Goal: Information Seeking & Learning: Learn about a topic

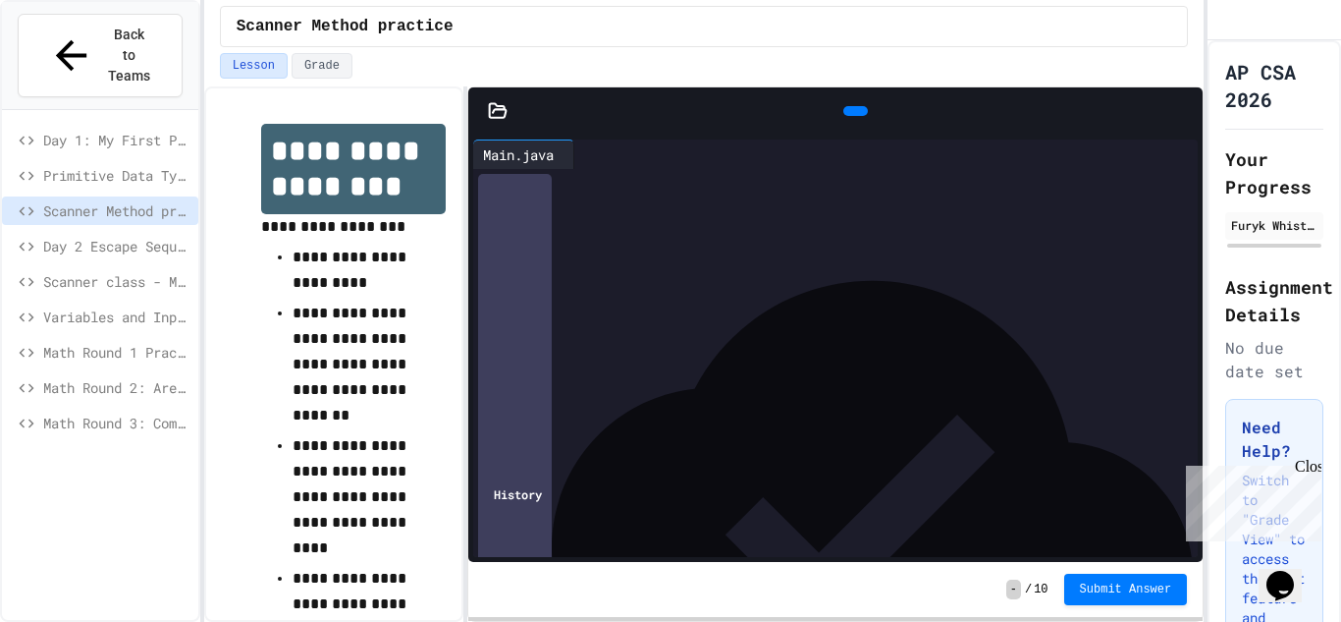
scroll to position [89, 0]
click at [852, 116] on div at bounding box center [856, 111] width 25 height 10
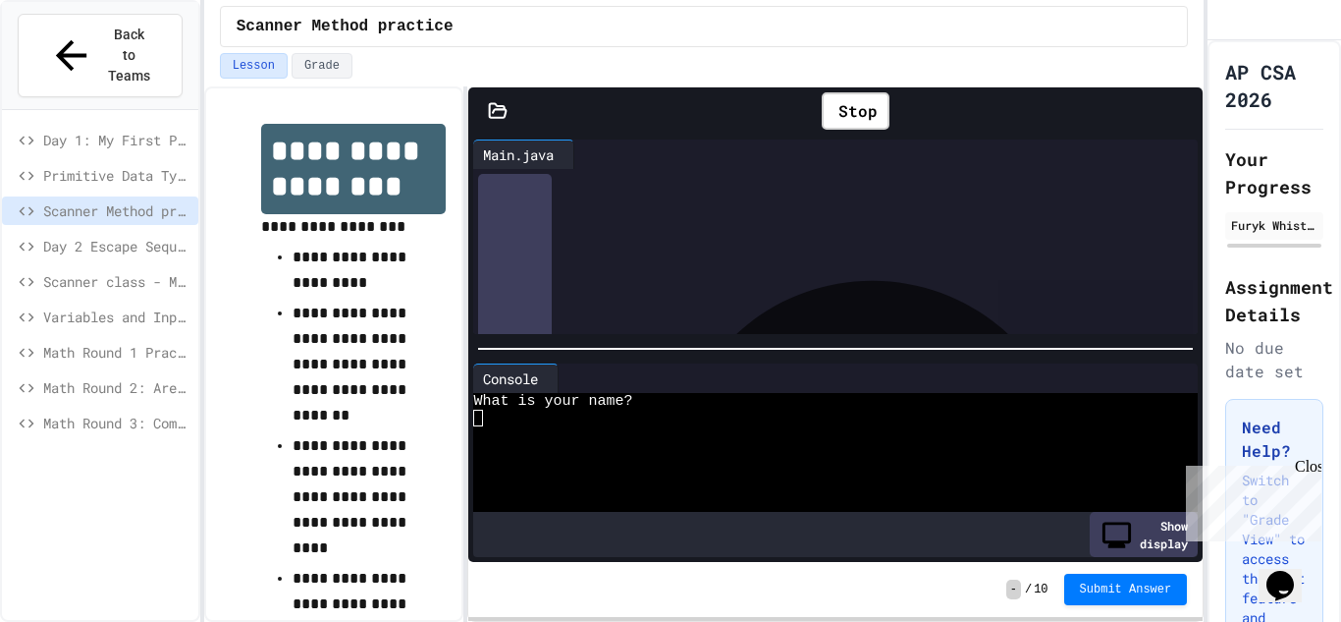
click at [1183, 111] on icon at bounding box center [1183, 111] width 0 height 0
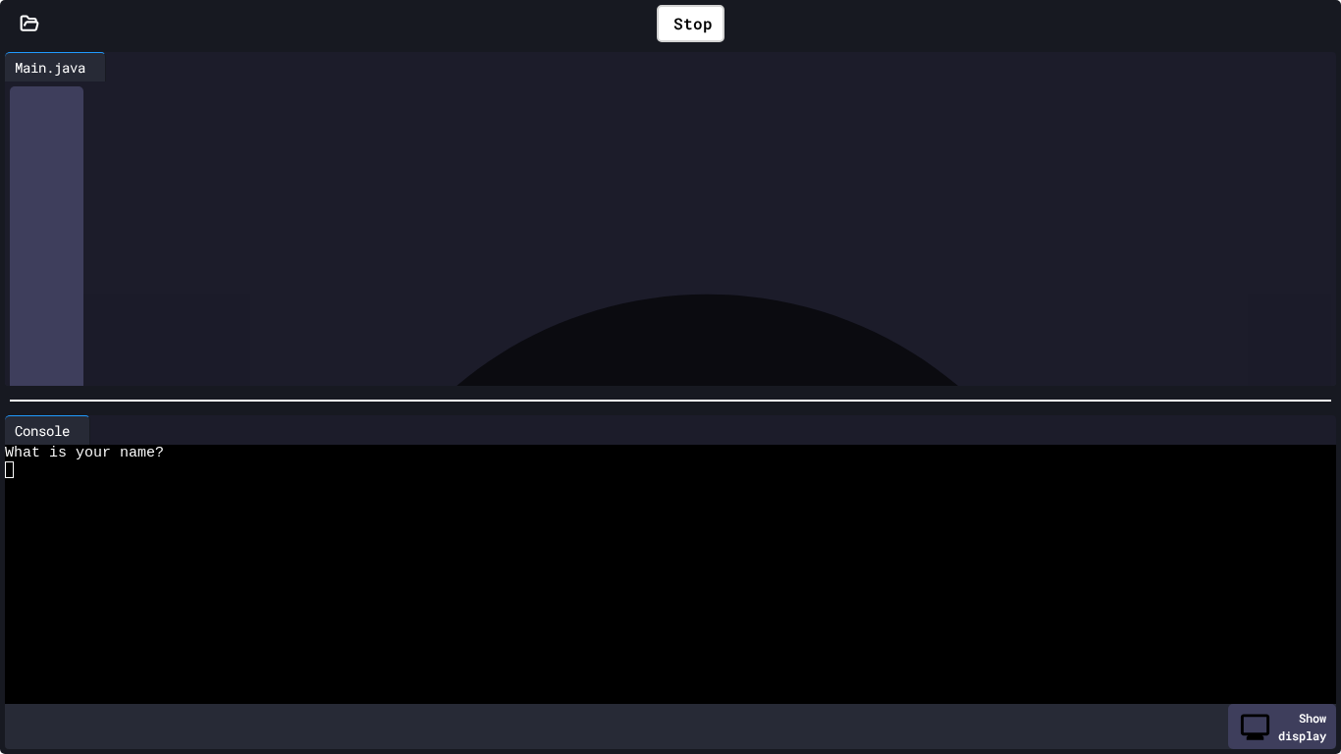
click at [643, 515] on div at bounding box center [663, 520] width 1317 height 17
type textarea "*"
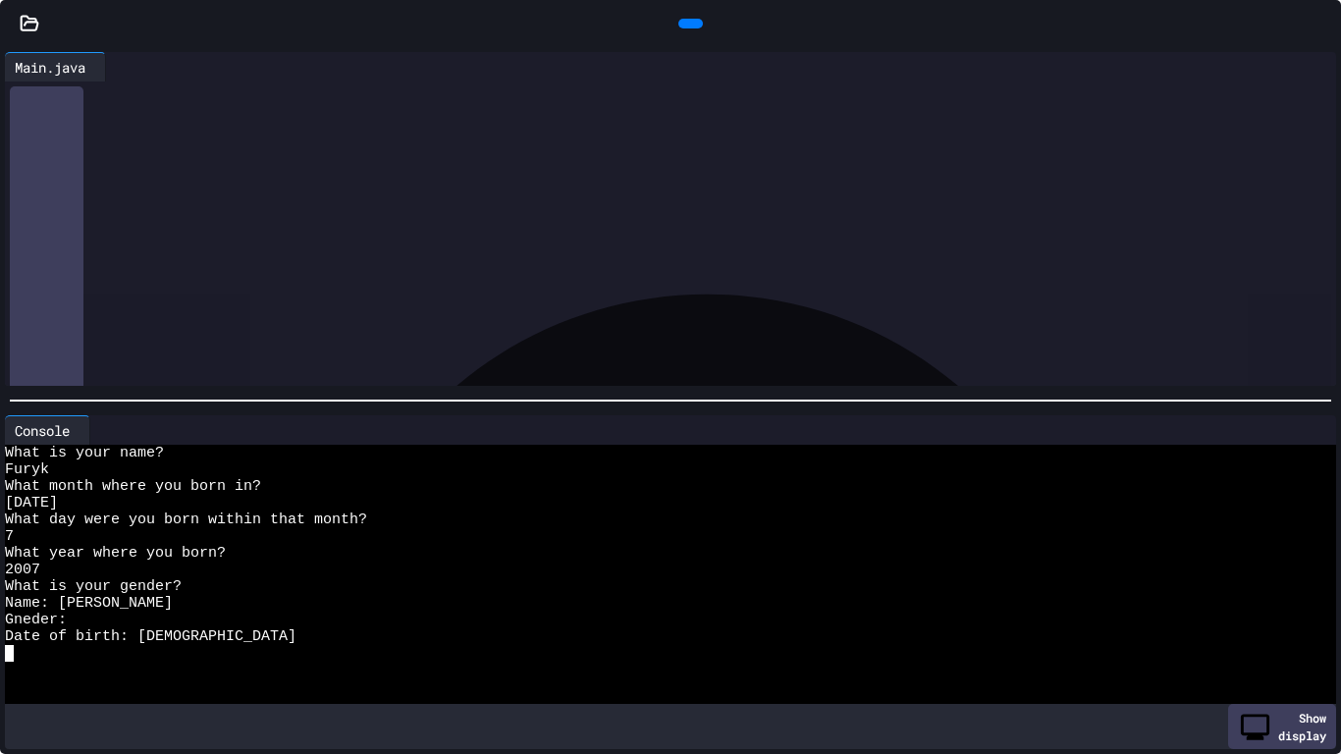
click at [1322, 24] on icon at bounding box center [1322, 24] width 0 height 0
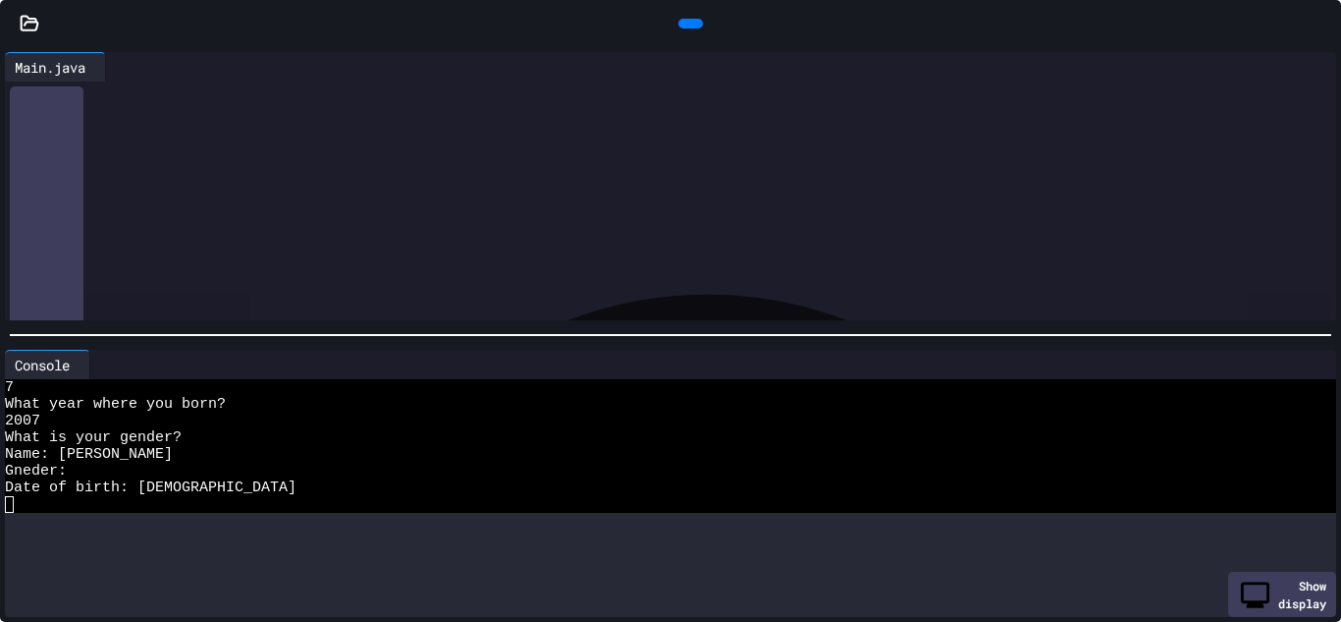
scroll to position [83, 0]
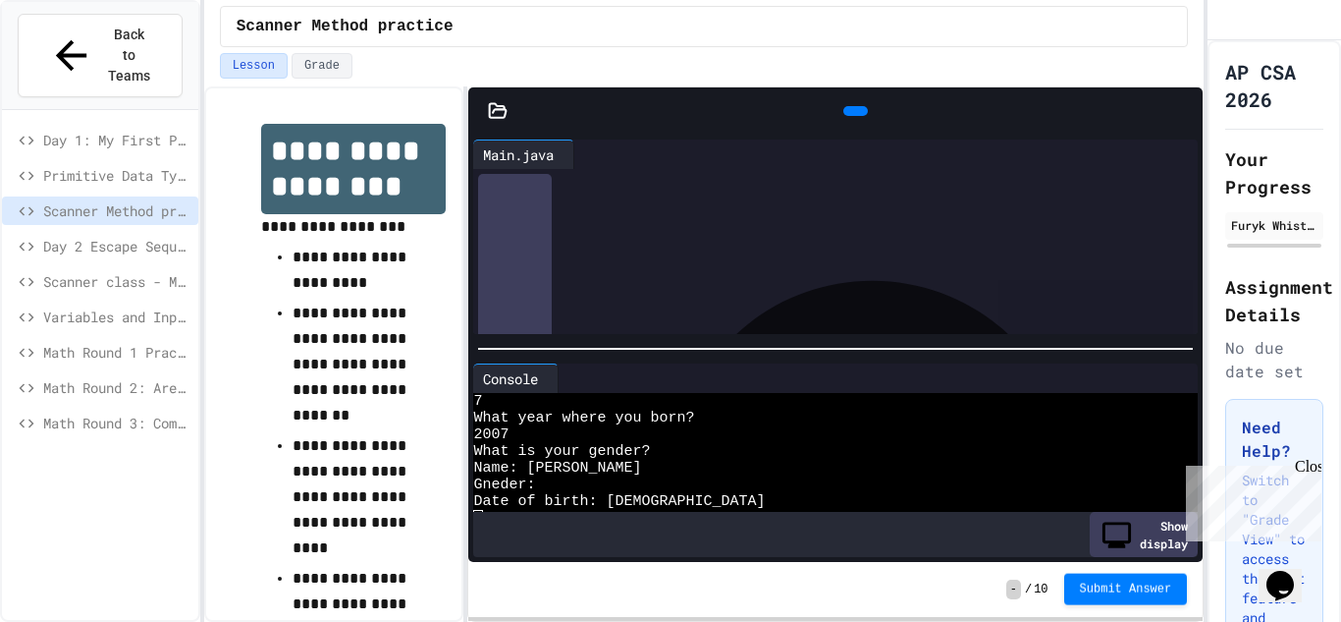
click at [1108, 587] on span "Submit Answer" at bounding box center [1126, 589] width 92 height 16
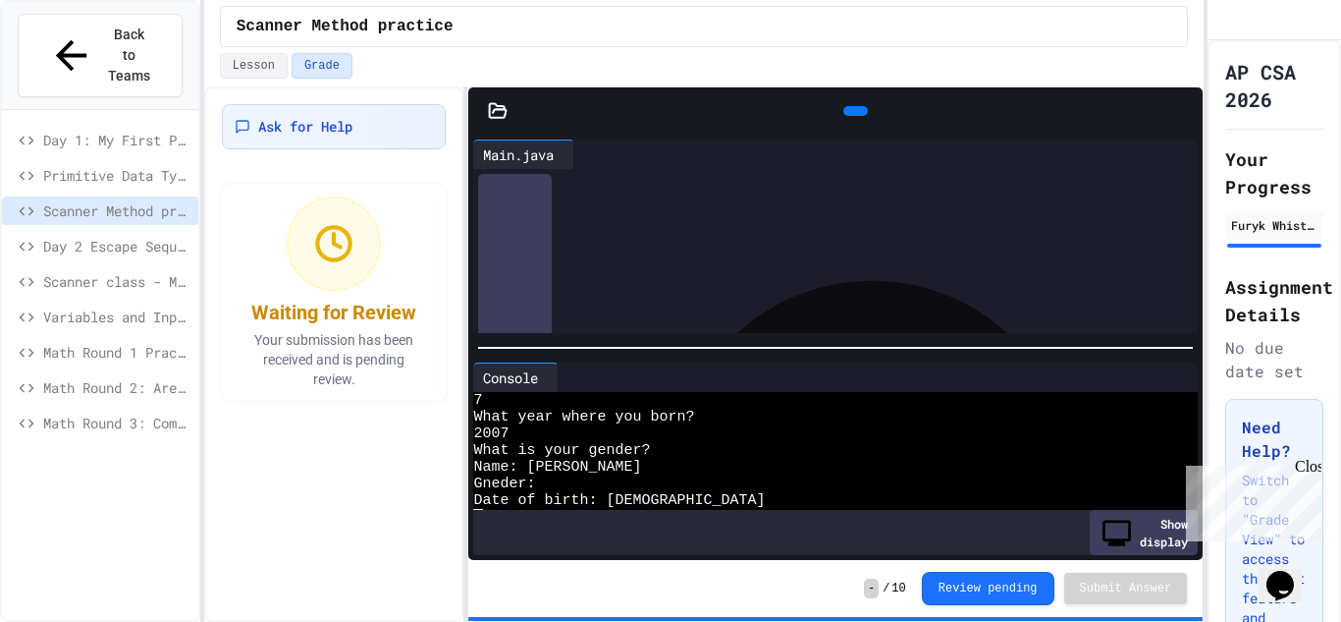
click at [114, 377] on span "Math Round 2: Area and Perimeter" at bounding box center [116, 387] width 147 height 21
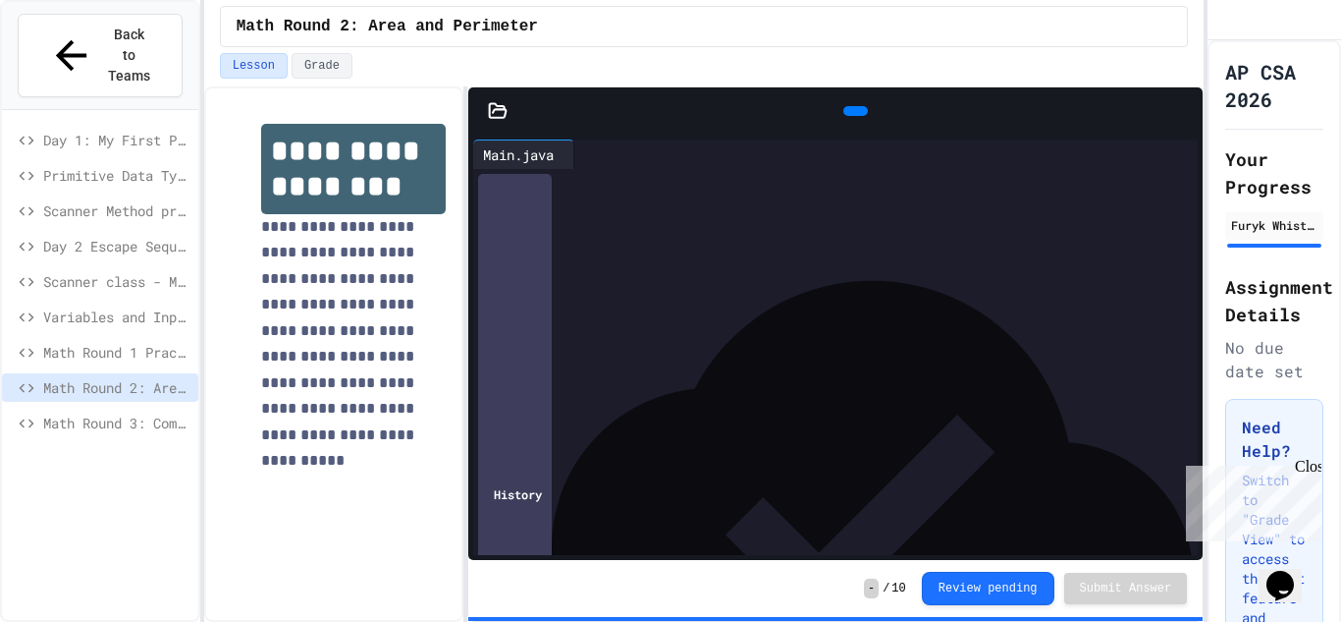
click at [114, 342] on span "Math Round 1 Practice" at bounding box center [116, 352] width 147 height 21
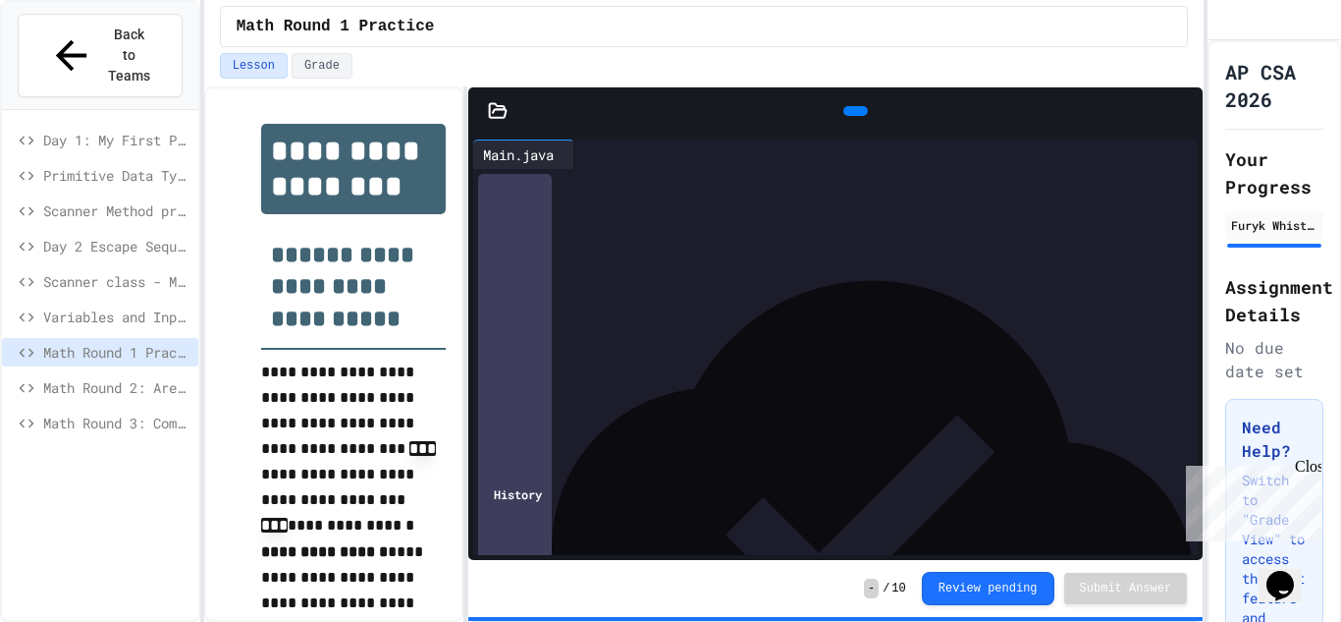
click at [120, 412] on span "Math Round 3: Compound Operators" at bounding box center [116, 422] width 147 height 21
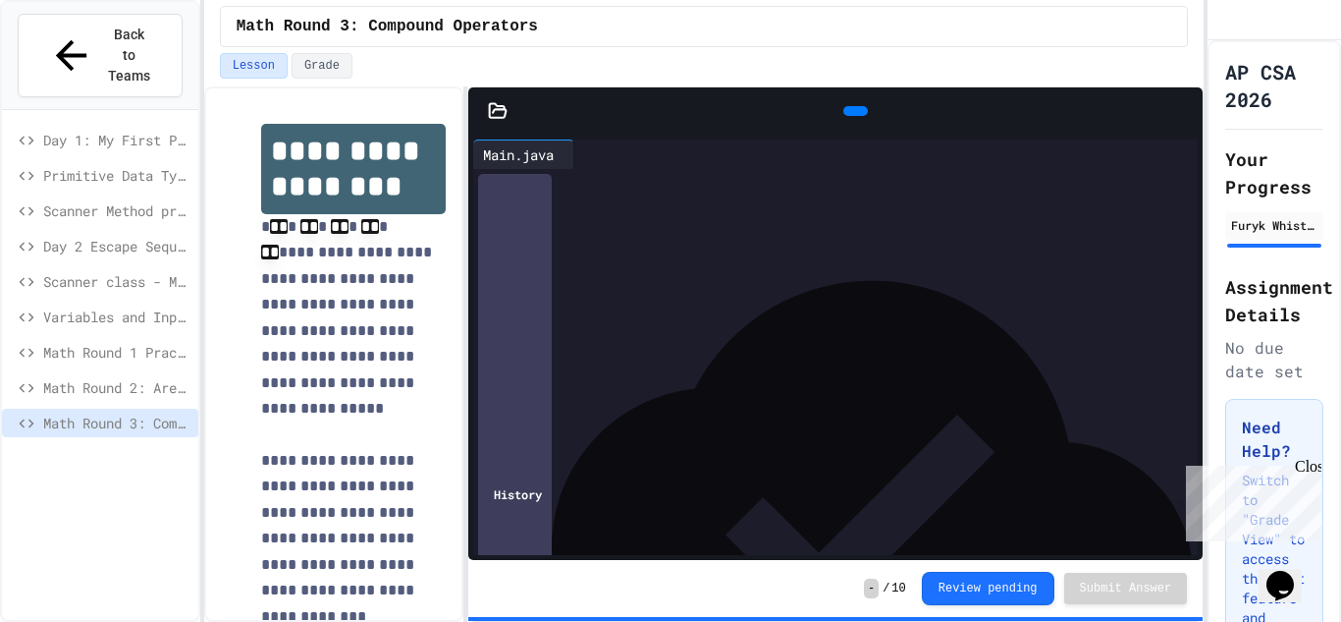
click at [102, 342] on span "Math Round 1 Practice" at bounding box center [116, 352] width 147 height 21
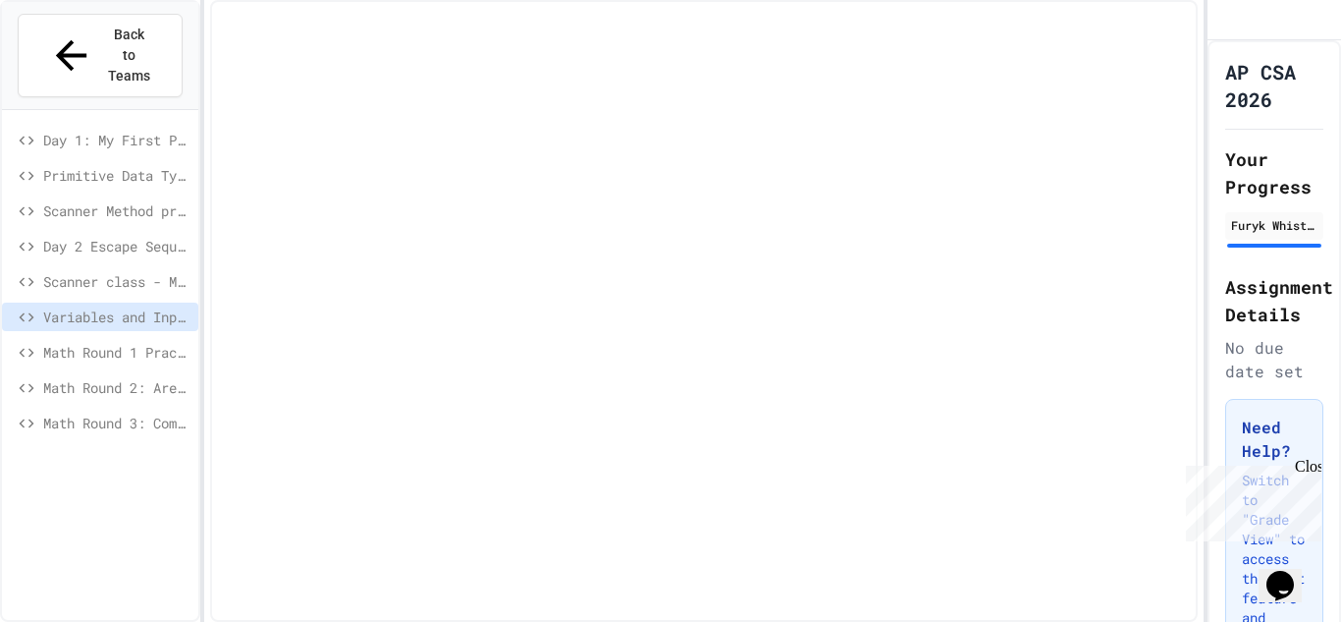
click at [93, 267] on div "Scanner class - Madlib" at bounding box center [100, 284] width 196 height 35
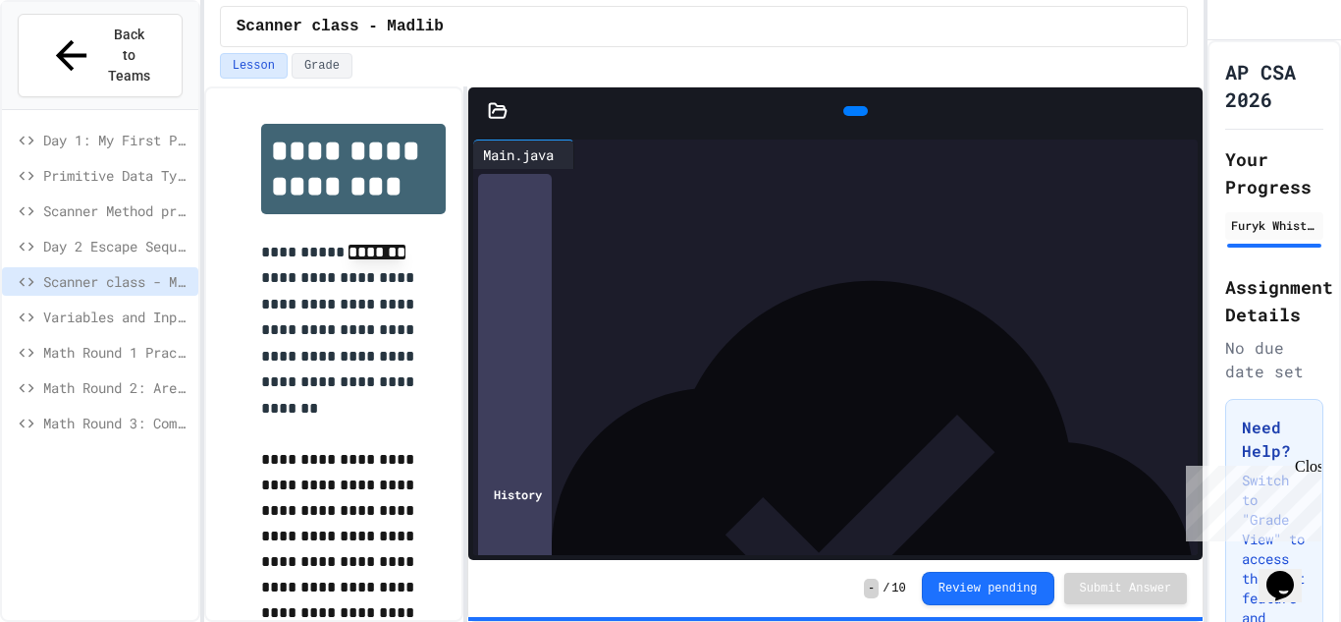
click at [79, 232] on div "Day 2 Escape Sequences" at bounding box center [100, 249] width 196 height 35
click at [80, 236] on span "Day 2 Escape Sequences" at bounding box center [116, 246] width 147 height 21
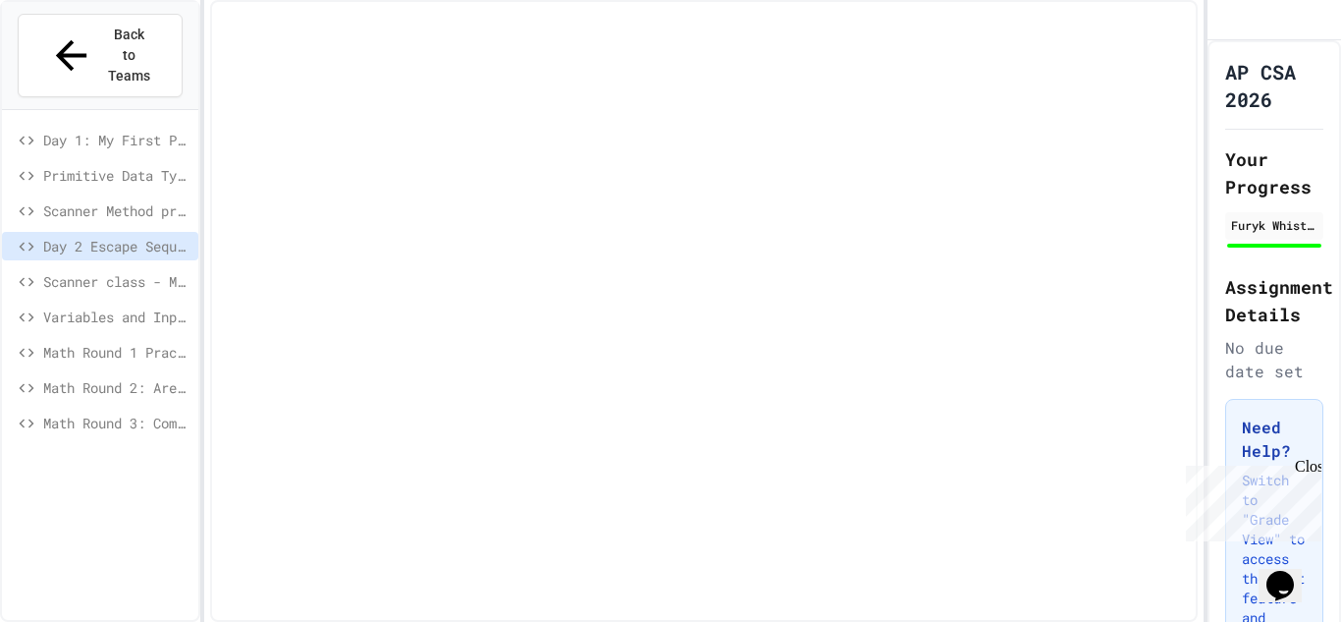
click at [78, 196] on div "Scanner Method practice" at bounding box center [100, 213] width 196 height 35
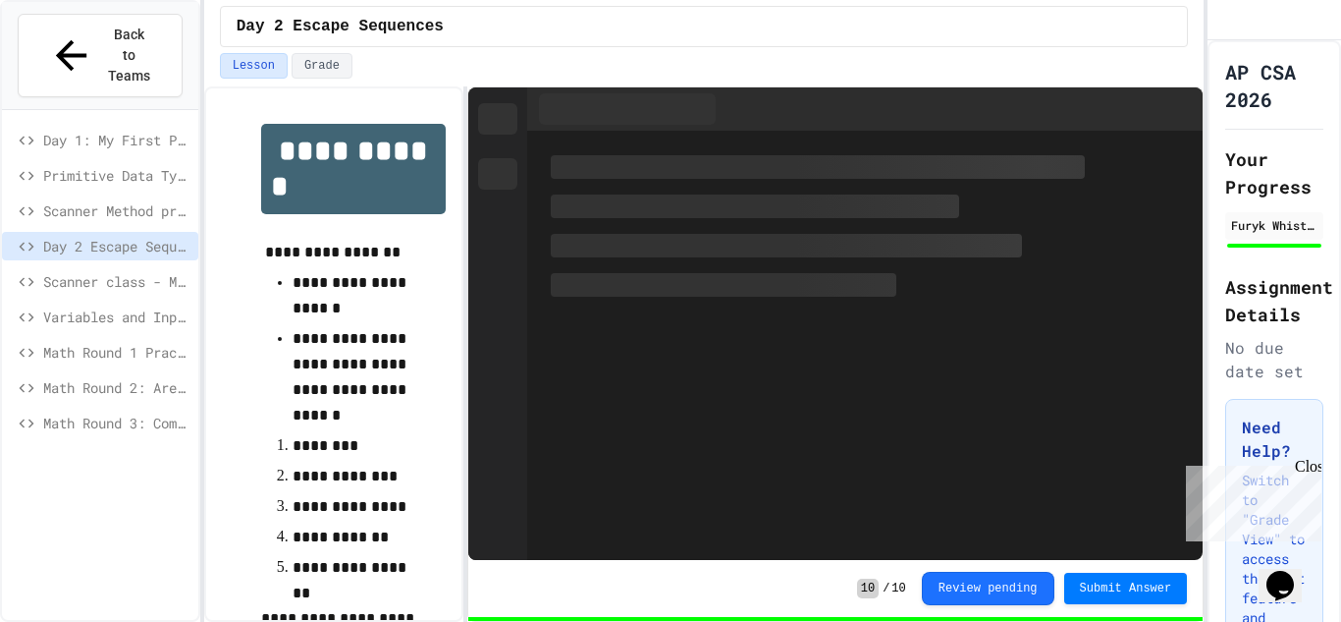
click at [76, 200] on span "Scanner Method practice" at bounding box center [116, 210] width 147 height 21
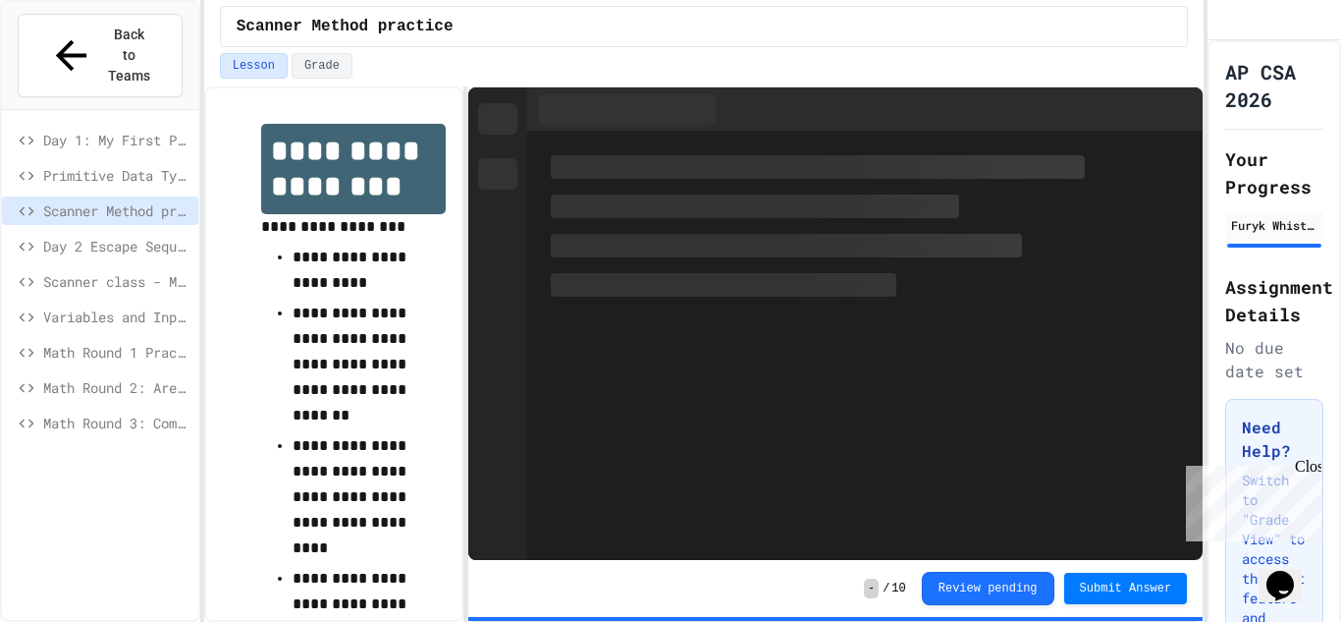
click at [82, 236] on span "Day 2 Escape Sequences" at bounding box center [116, 246] width 147 height 21
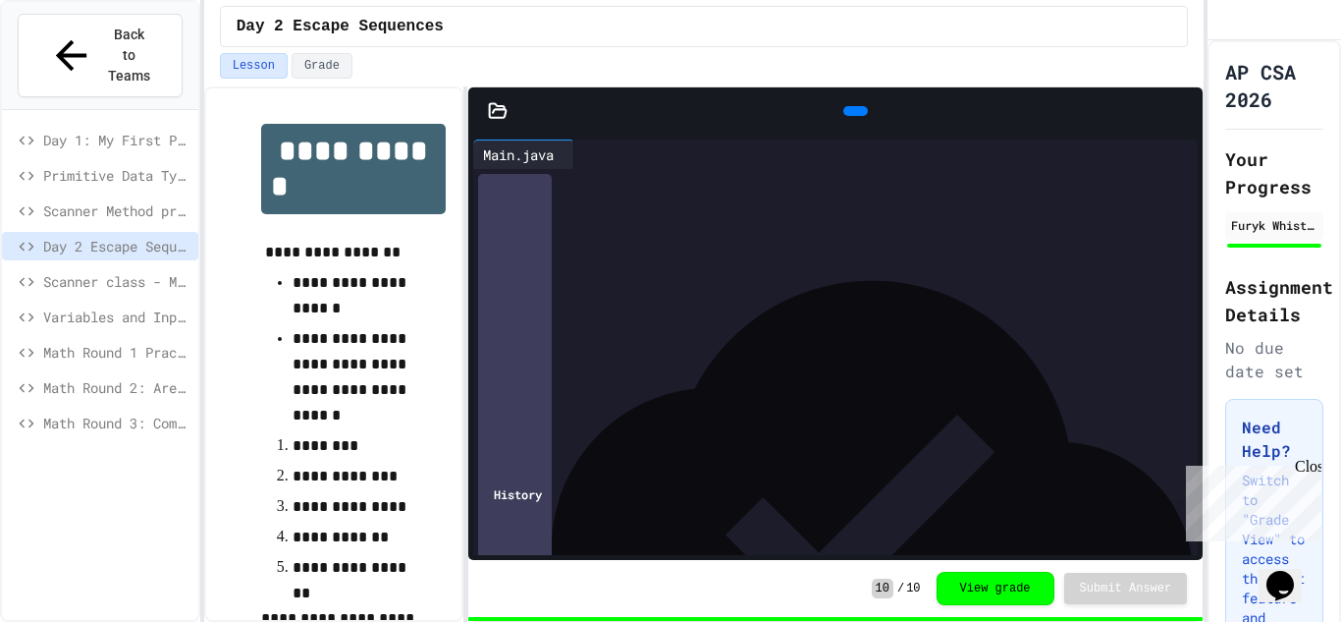
click at [87, 165] on span "Primitive Data Types" at bounding box center [116, 175] width 147 height 21
